Goal: Transaction & Acquisition: Subscribe to service/newsletter

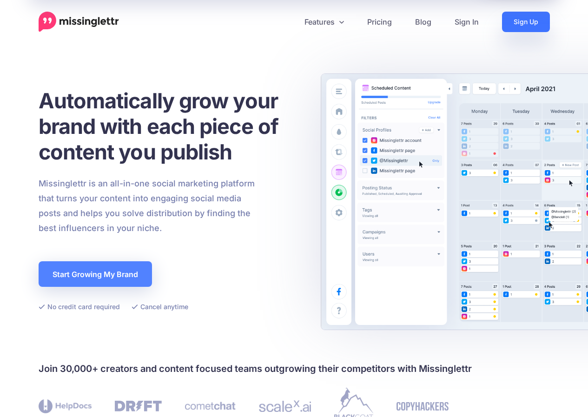
click at [516, 26] on link "Sign Up" at bounding box center [526, 22] width 48 height 20
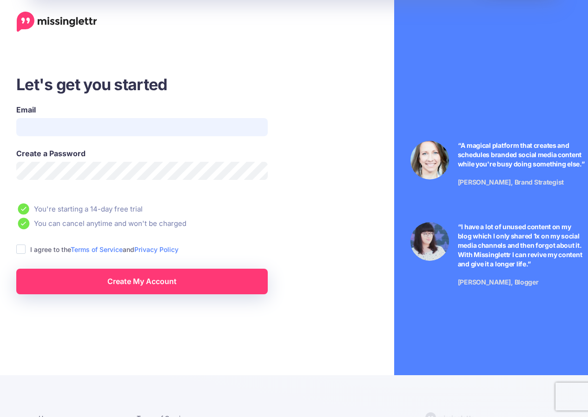
click at [39, 129] on input "Email" at bounding box center [142, 127] width 252 height 18
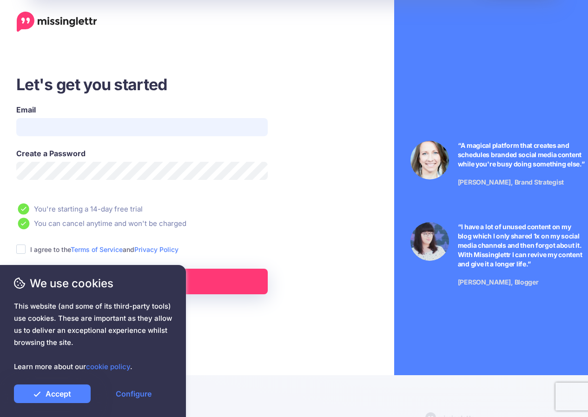
paste input "**********"
type input "**********"
click at [71, 180] on div "Create a Password" at bounding box center [142, 170] width 266 height 44
click at [28, 249] on div "I agree to the Terms of Service and Privacy Policy" at bounding box center [168, 249] width 305 height 11
click at [52, 391] on link "Accept" at bounding box center [52, 394] width 77 height 19
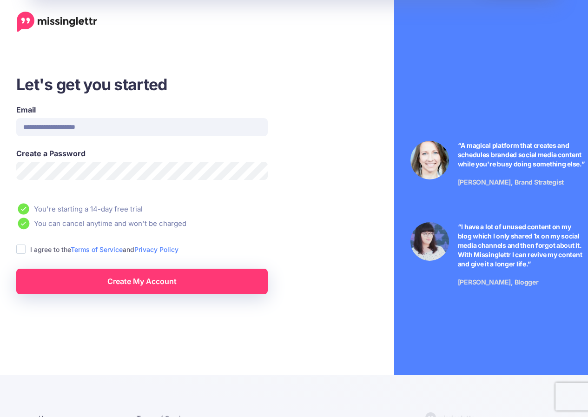
click at [20, 253] on ins at bounding box center [20, 249] width 9 height 9
click at [70, 279] on span "We use cookies" at bounding box center [93, 283] width 158 height 16
drag, startPoint x: 84, startPoint y: 290, endPoint x: 110, endPoint y: 292, distance: 26.2
click at [85, 292] on div "We use cookies This website (and some of its third-party tools) use cookies. Th…" at bounding box center [93, 339] width 158 height 128
click at [135, 284] on span "We use cookies" at bounding box center [93, 283] width 158 height 16
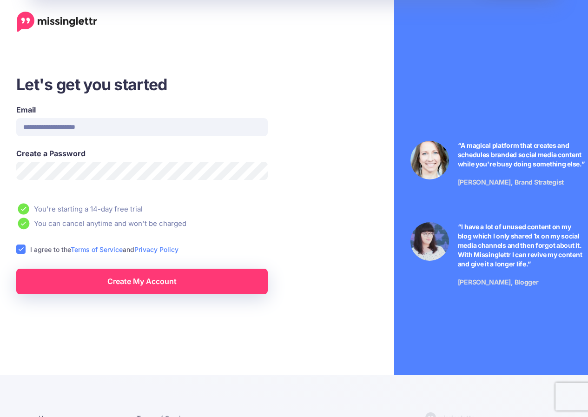
click at [132, 286] on span "We use cookies" at bounding box center [93, 283] width 158 height 16
click at [131, 286] on span "We use cookies" at bounding box center [93, 283] width 158 height 16
click at [130, 286] on span "We use cookies" at bounding box center [93, 283] width 158 height 16
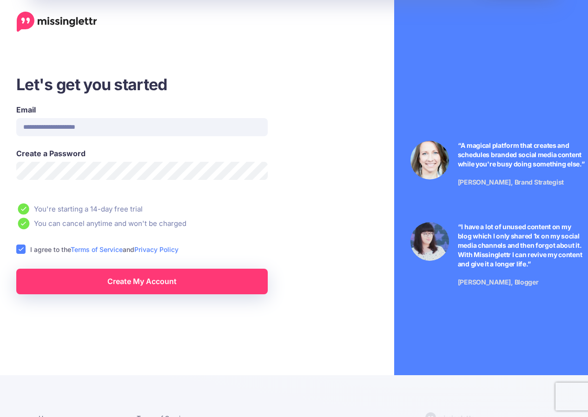
click at [130, 286] on span "We use cookies" at bounding box center [93, 283] width 158 height 16
click at [129, 286] on span "We use cookies" at bounding box center [93, 283] width 158 height 16
click at [72, 292] on div "We use cookies This website (and some of its third-party tools) use cookies. Th…" at bounding box center [93, 339] width 158 height 128
click at [71, 290] on span "We use cookies" at bounding box center [93, 283] width 158 height 16
